Goal: Subscribe to service/newsletter

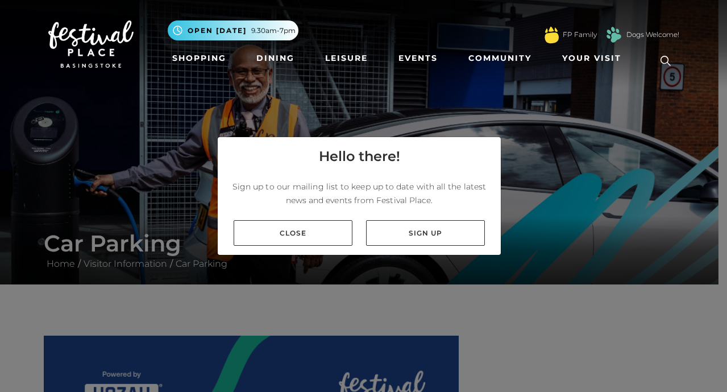
click at [416, 230] on link "Sign up" at bounding box center [425, 233] width 119 height 26
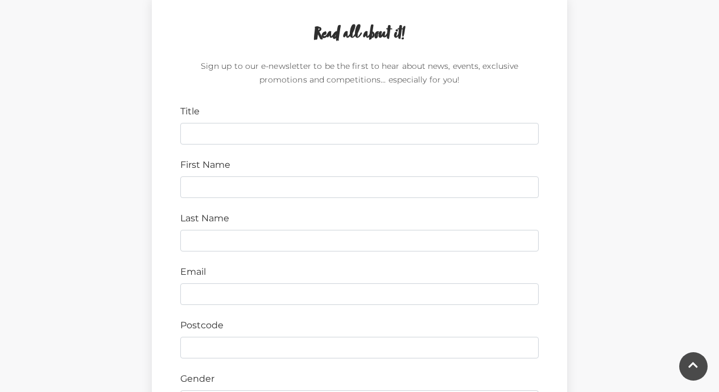
scroll to position [340, 0]
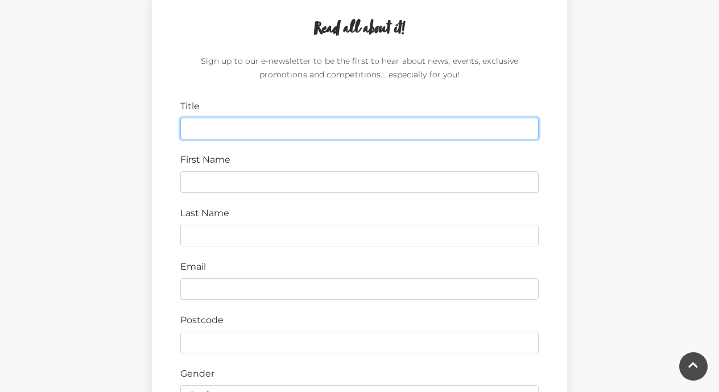
click at [210, 127] on input "Title" at bounding box center [359, 129] width 358 height 22
type input "Mr"
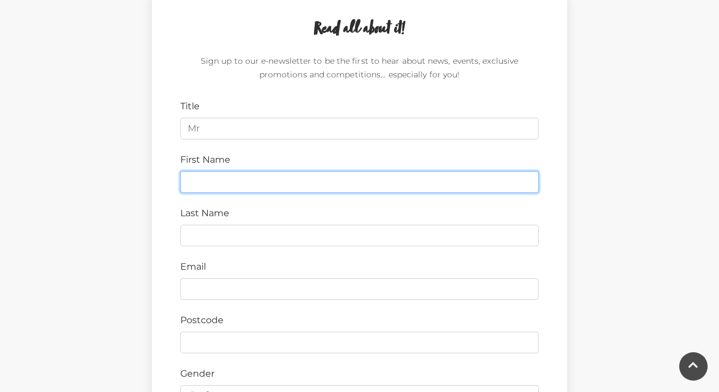
click at [198, 177] on input "First Name" at bounding box center [359, 182] width 358 height 22
type input "John"
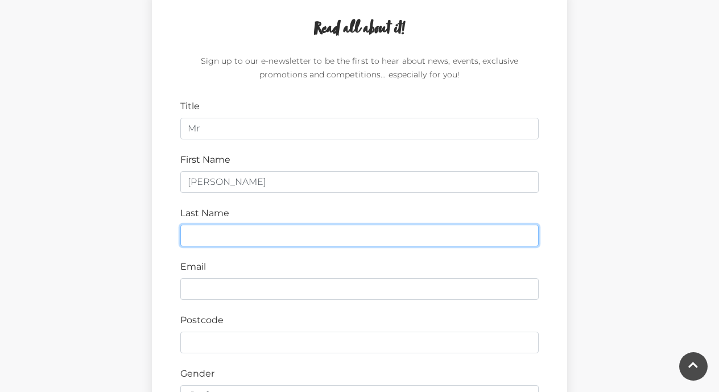
type input "McGhee"
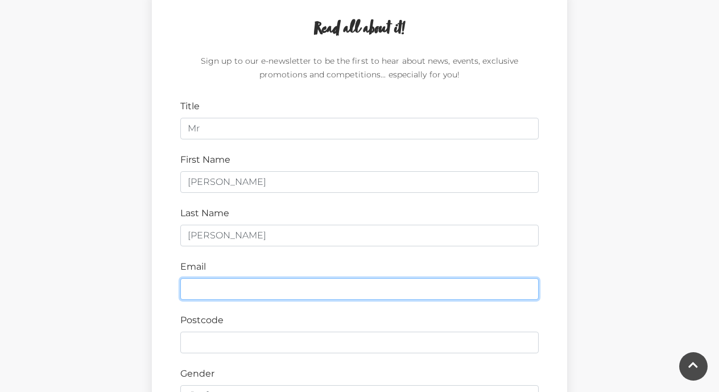
type input "john.mcghee24@hotmail.co.uk"
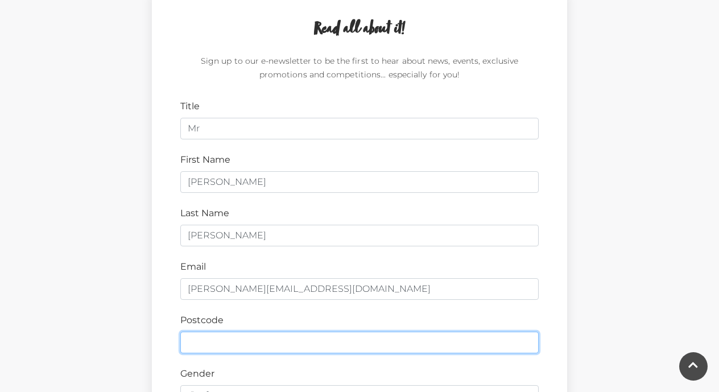
type input "RG23 7NF"
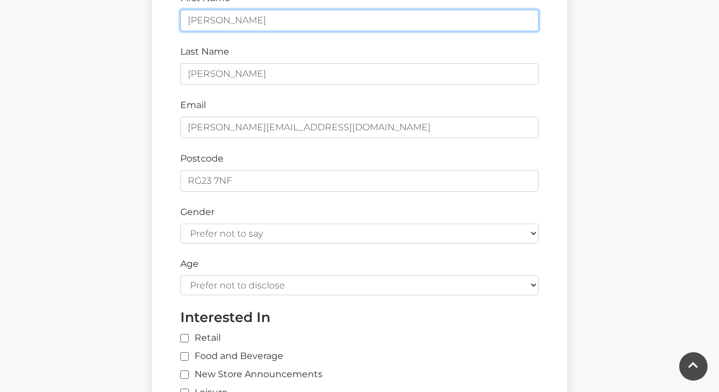
scroll to position [516, 0]
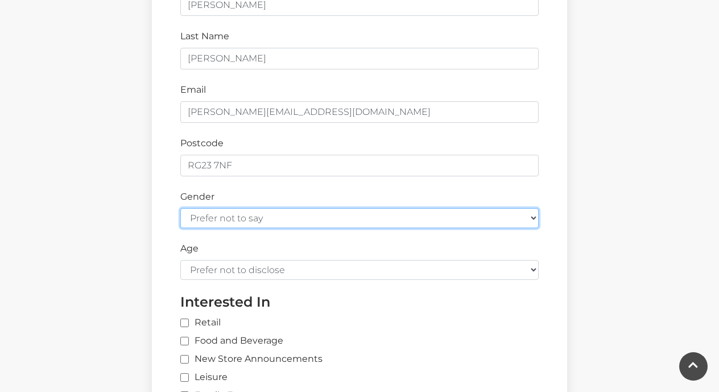
click at [521, 220] on select "Prefer not to say Female Male" at bounding box center [359, 218] width 358 height 20
select select "male"
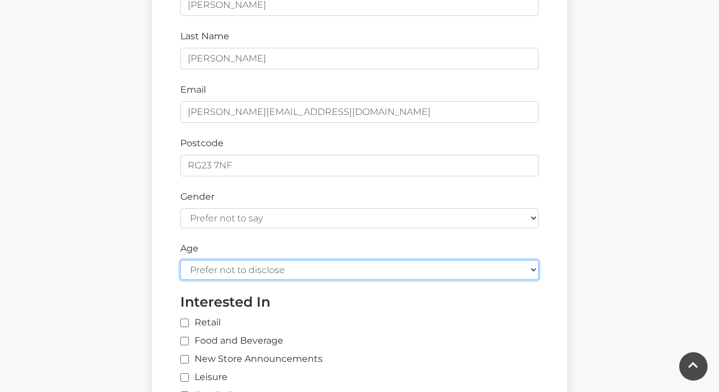
click at [532, 270] on select "Prefer not to disclose Under 18 18-24 25-34 35-44 45-54 55-64 65+" at bounding box center [359, 270] width 358 height 20
select select "65+"
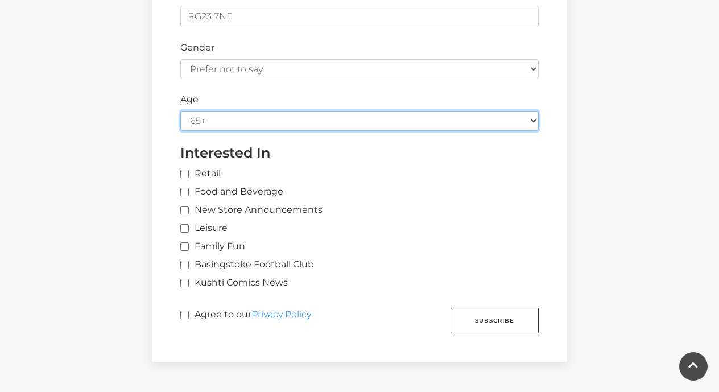
scroll to position [673, 0]
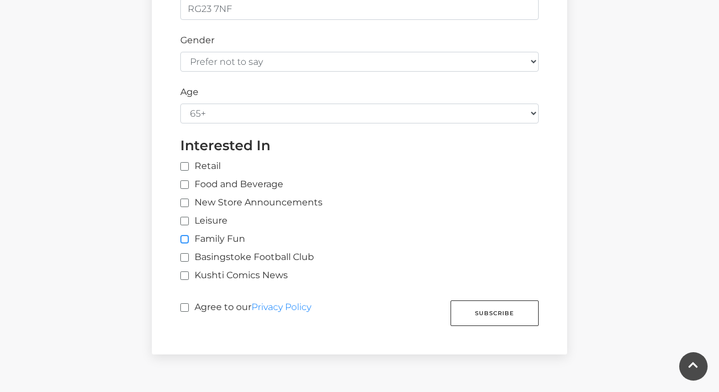
click at [187, 239] on input "Family Fun" at bounding box center [183, 239] width 7 height 7
checkbox input "true"
click at [185, 221] on input "Leisure" at bounding box center [183, 221] width 7 height 7
checkbox input "true"
click at [184, 185] on input "Food and Beverage" at bounding box center [183, 184] width 7 height 7
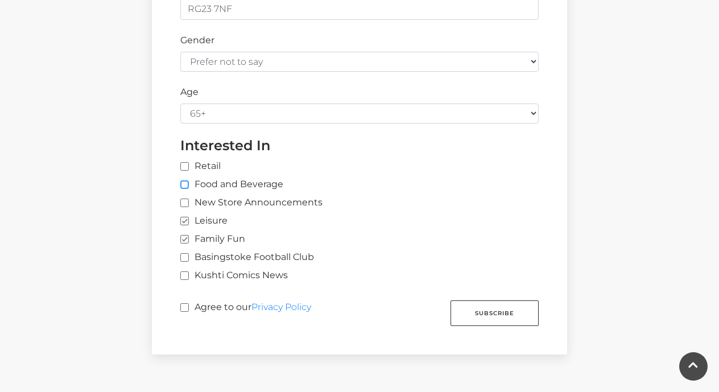
checkbox input "true"
click at [184, 204] on input "New Store Announcements" at bounding box center [183, 203] width 7 height 7
checkbox input "true"
click at [184, 257] on input "Basingstoke Football Club" at bounding box center [183, 257] width 7 height 7
checkbox input "true"
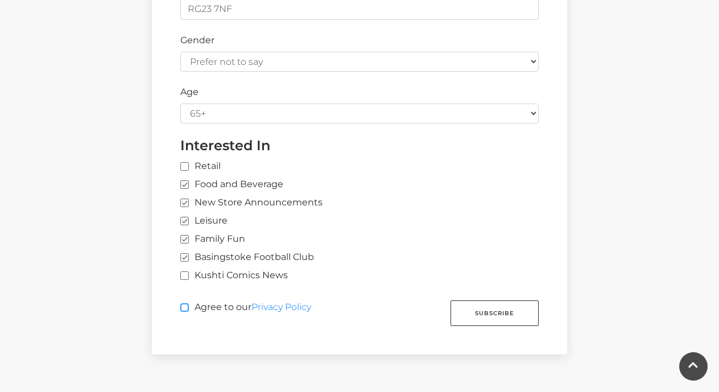
click at [186, 307] on input "Agree to our Privacy Policy" at bounding box center [183, 307] width 7 height 7
checkbox input "true"
click at [489, 312] on button "Subscribe" at bounding box center [494, 313] width 88 height 26
